Goal: Navigation & Orientation: Go to known website

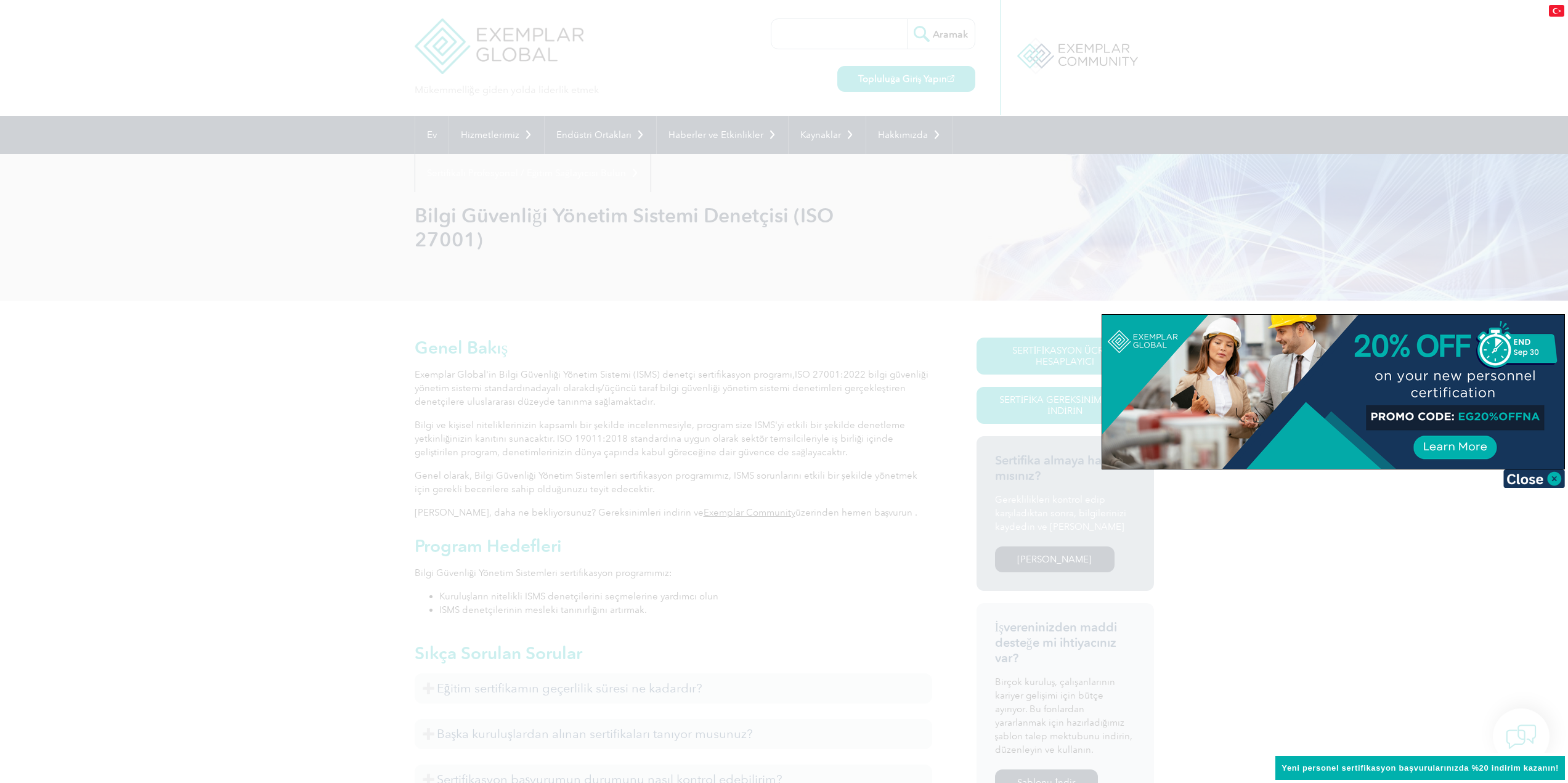
click at [1556, 8] on img at bounding box center [1557, 10] width 15 height 12
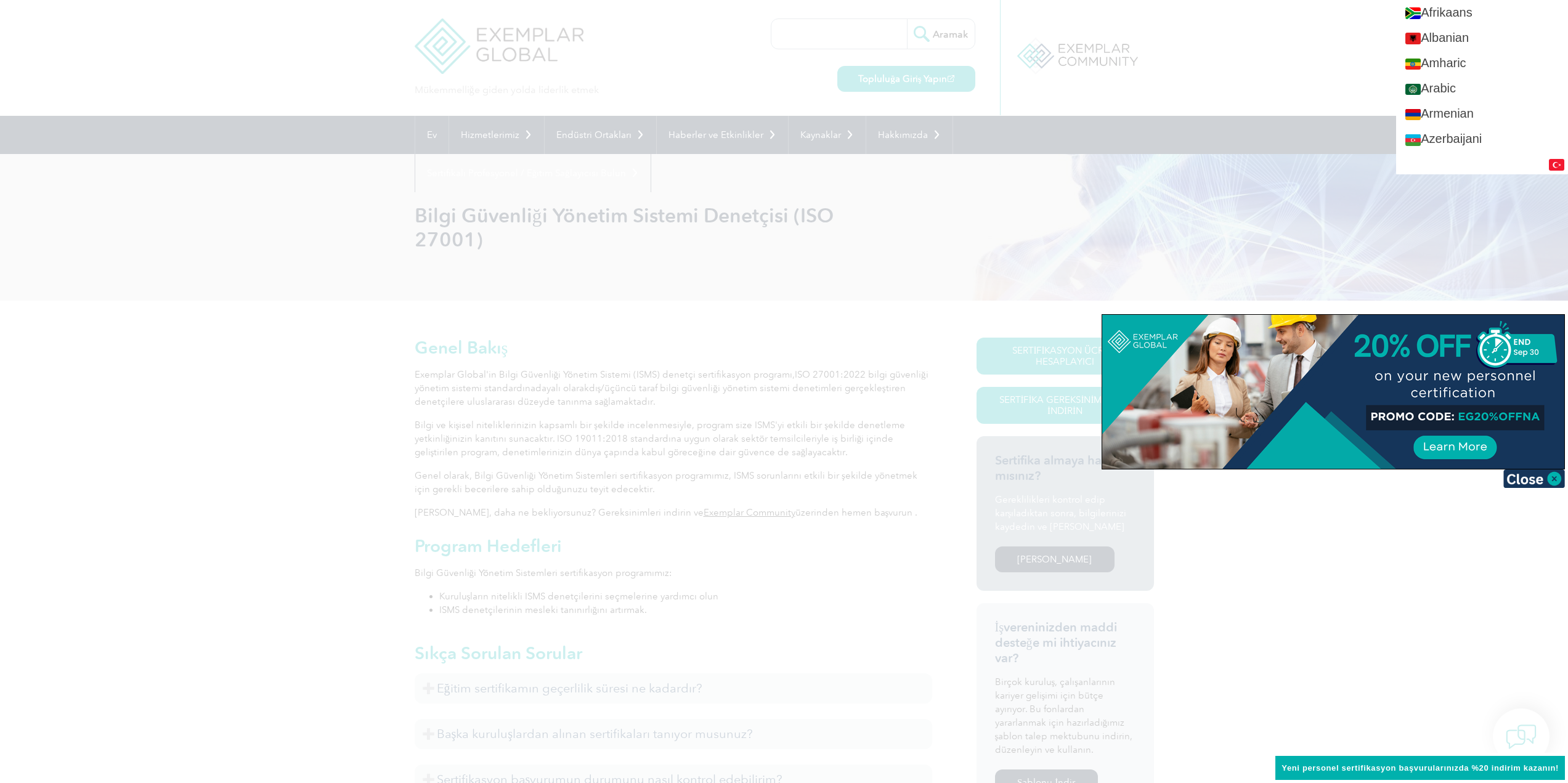
click at [1558, 164] on img at bounding box center [1557, 164] width 15 height 12
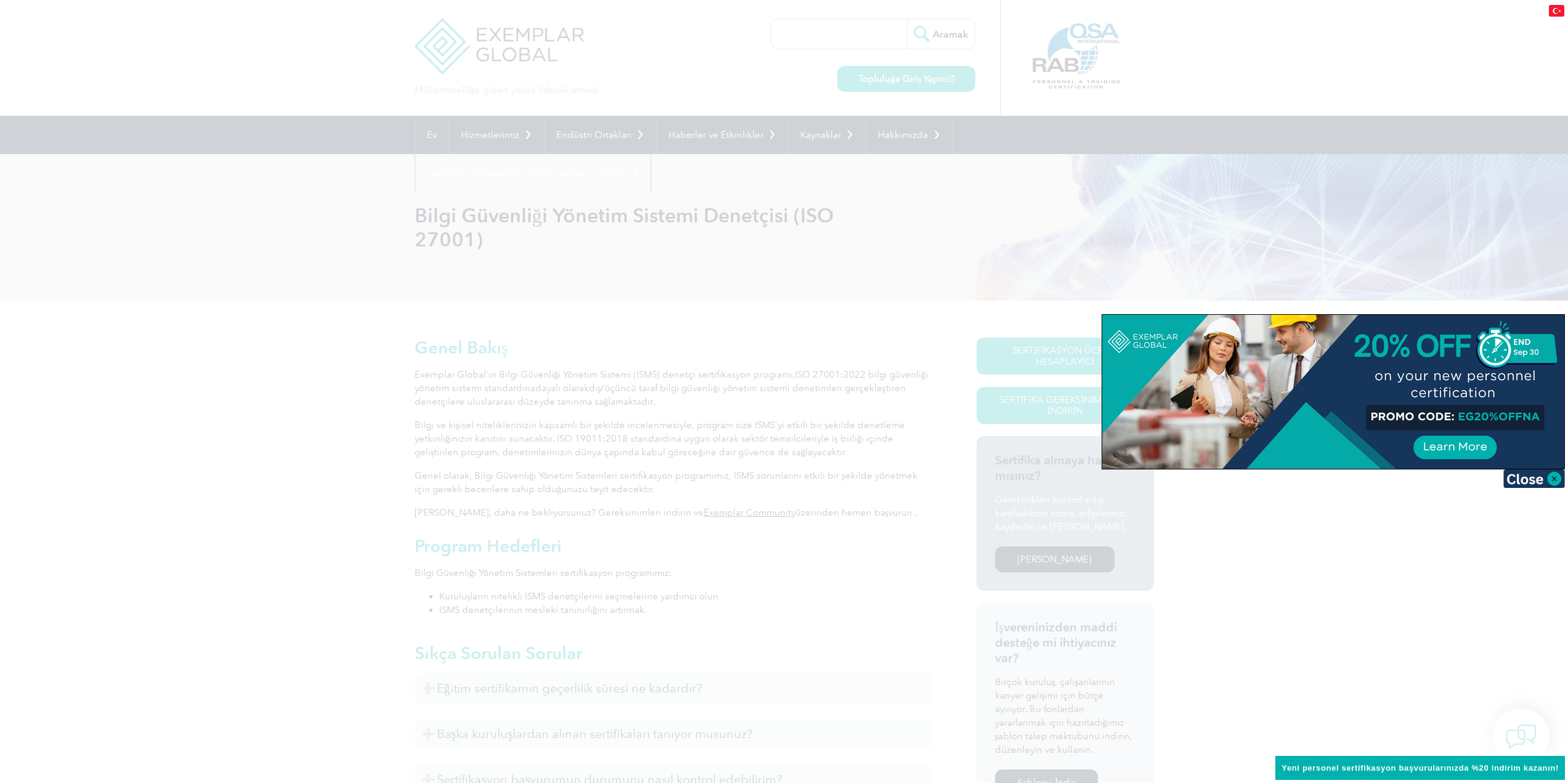
click at [223, 289] on div at bounding box center [784, 391] width 1568 height 783
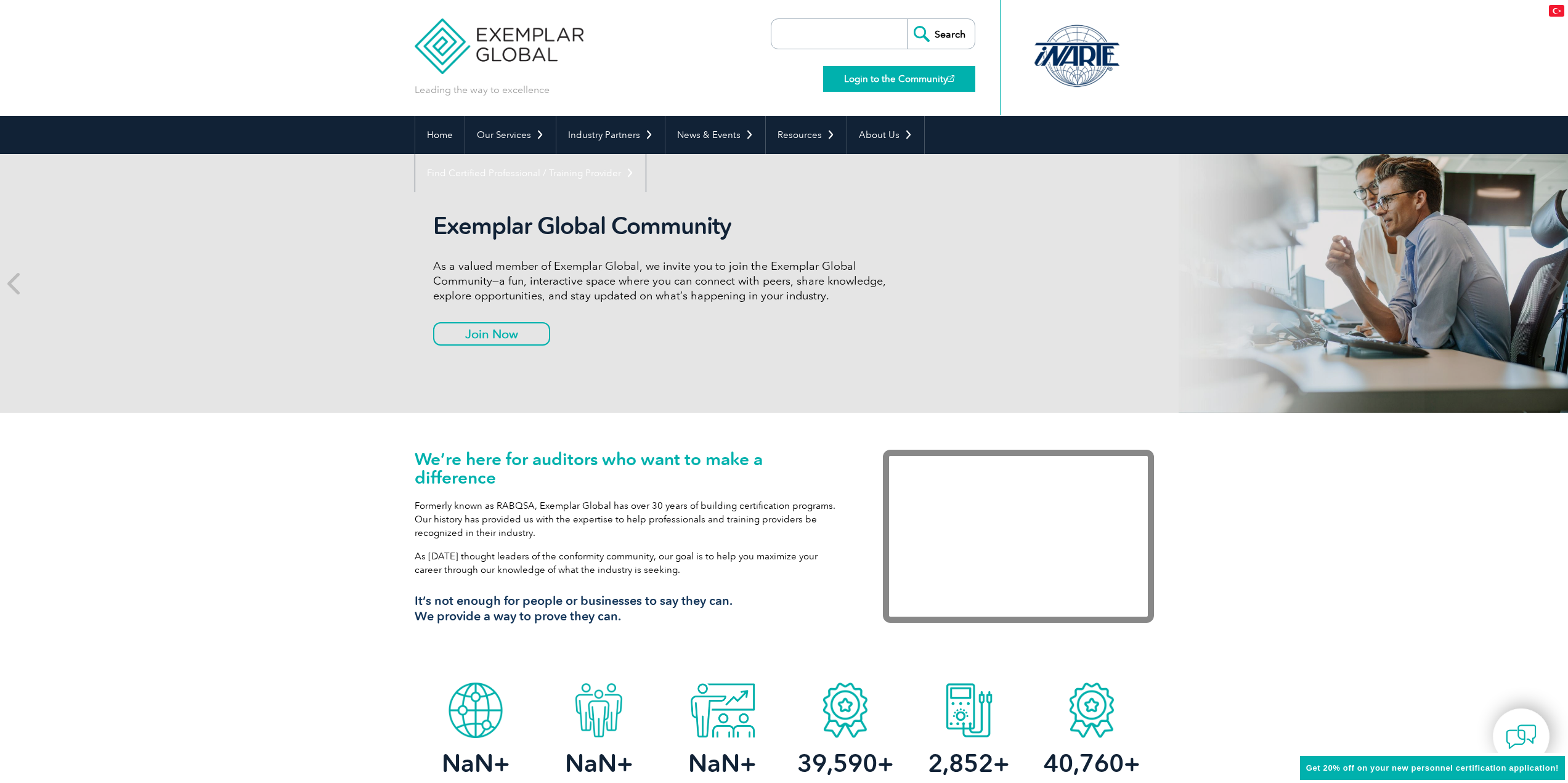
click at [911, 79] on link "Login to the Community" at bounding box center [899, 78] width 152 height 26
